Goal: Navigation & Orientation: Find specific page/section

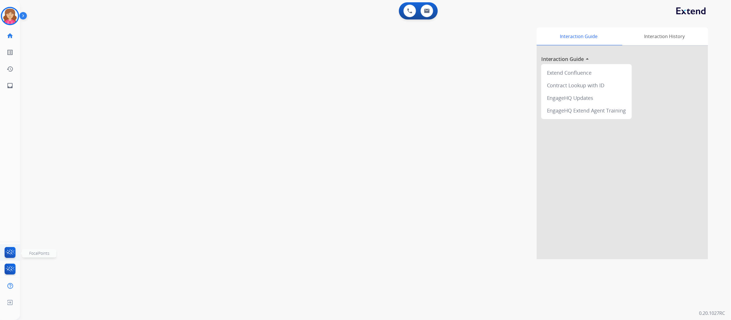
click at [7, 253] on img at bounding box center [9, 253] width 13 height 13
click at [9, 300] on img at bounding box center [10, 302] width 10 height 11
